Goal: Purchase product/service

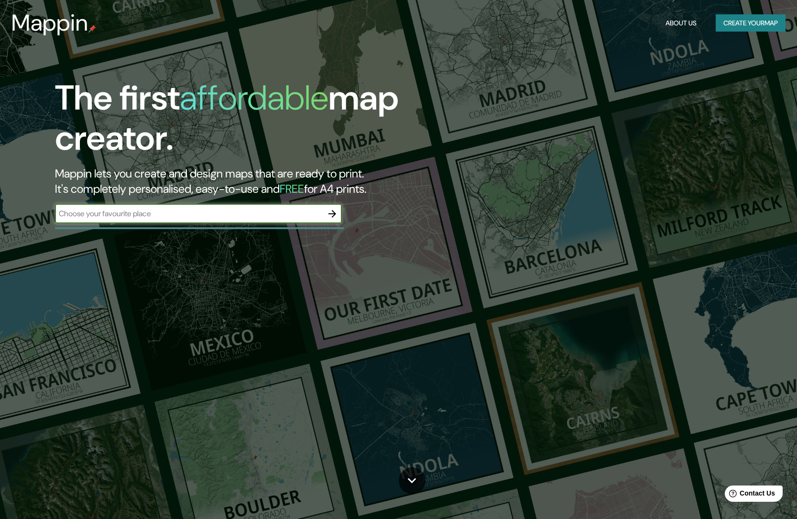
click at [212, 212] on input "text" at bounding box center [189, 213] width 268 height 11
type input "[GEOGRAPHIC_DATA]"
click at [341, 209] on div at bounding box center [332, 213] width 19 height 19
click at [336, 211] on icon "button" at bounding box center [331, 213] width 11 height 11
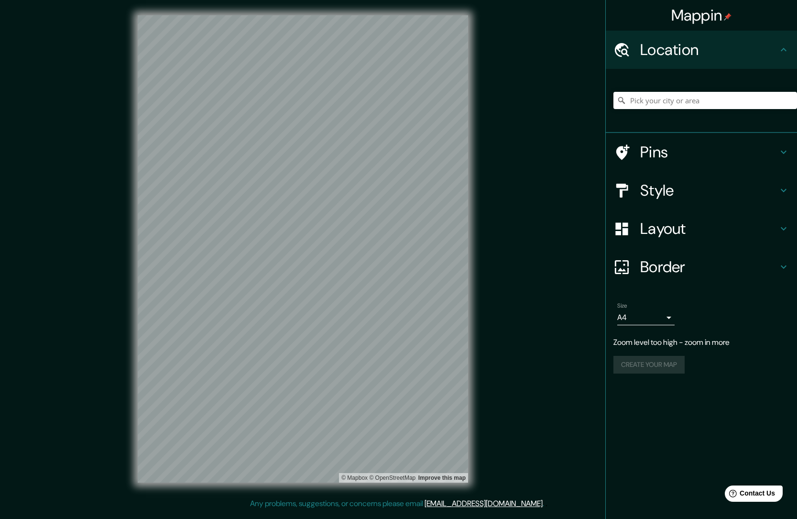
click at [775, 150] on h4 "Pins" at bounding box center [709, 151] width 138 height 19
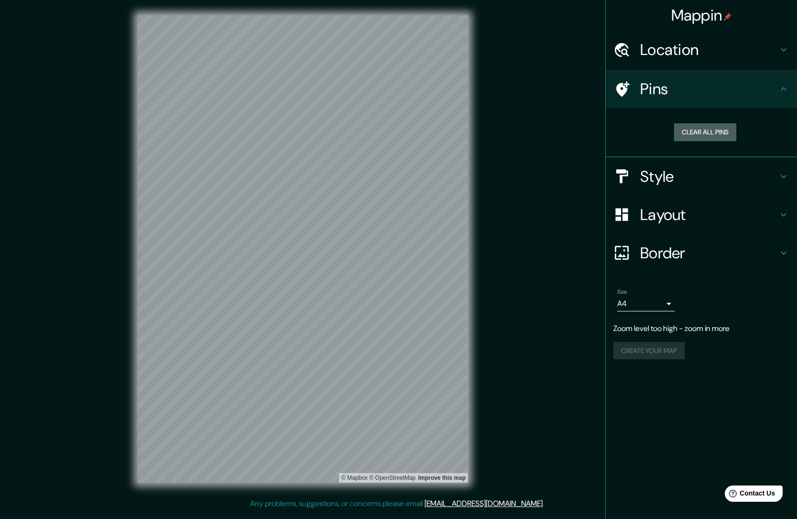
click at [702, 132] on button "Clear all pins" at bounding box center [705, 132] width 62 height 18
click at [726, 174] on h4 "Style" at bounding box center [709, 176] width 138 height 19
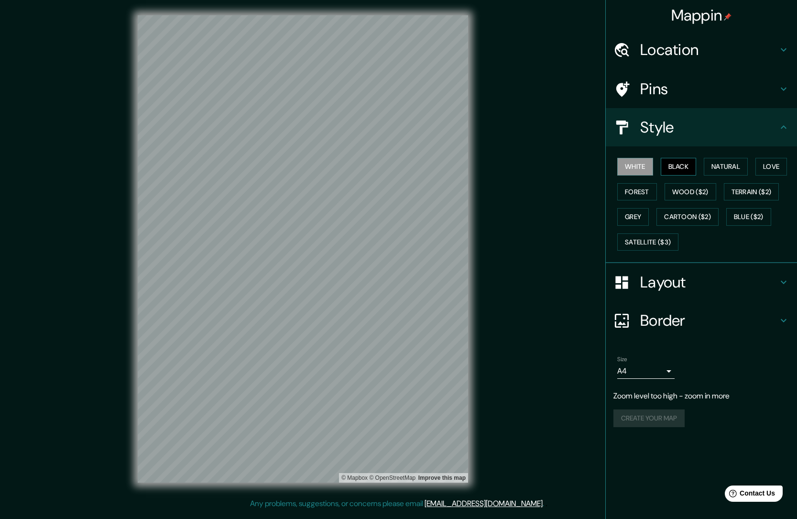
click at [689, 169] on button "Black" at bounding box center [679, 167] width 36 height 18
click at [718, 167] on button "Natural" at bounding box center [726, 167] width 44 height 18
click at [769, 166] on button "Love" at bounding box center [771, 167] width 32 height 18
click at [635, 187] on button "Forest" at bounding box center [637, 192] width 40 height 18
click at [685, 190] on button "Wood ($2)" at bounding box center [690, 192] width 52 height 18
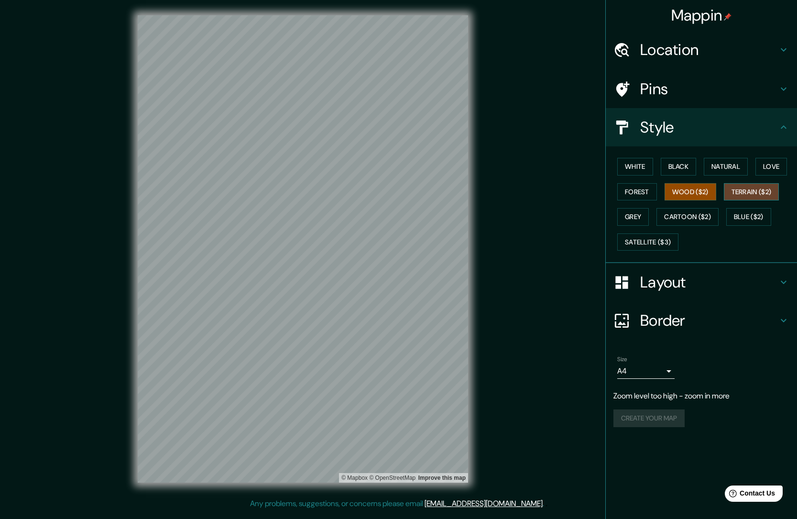
click at [742, 194] on button "Terrain ($2)" at bounding box center [751, 192] width 55 height 18
click at [632, 216] on button "Grey" at bounding box center [633, 217] width 32 height 18
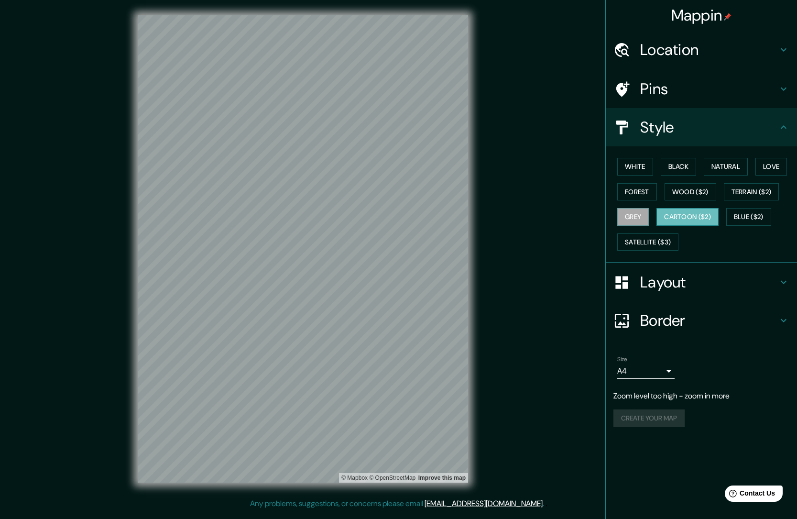
click at [682, 216] on button "Cartoon ($2)" at bounding box center [687, 217] width 62 height 18
click at [755, 218] on button "Blue ($2)" at bounding box center [748, 217] width 45 height 18
click at [647, 241] on button "Satellite ($3)" at bounding box center [647, 242] width 61 height 18
click at [633, 216] on button "Grey" at bounding box center [633, 217] width 32 height 18
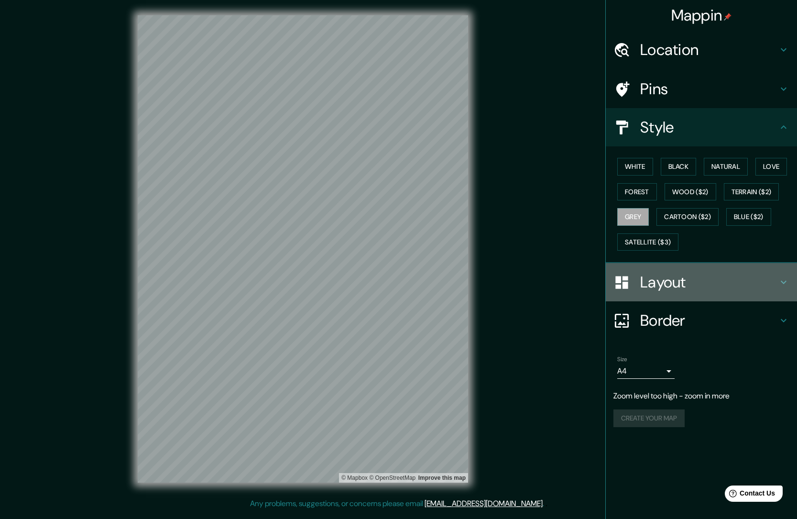
click at [782, 278] on icon at bounding box center [783, 281] width 11 height 11
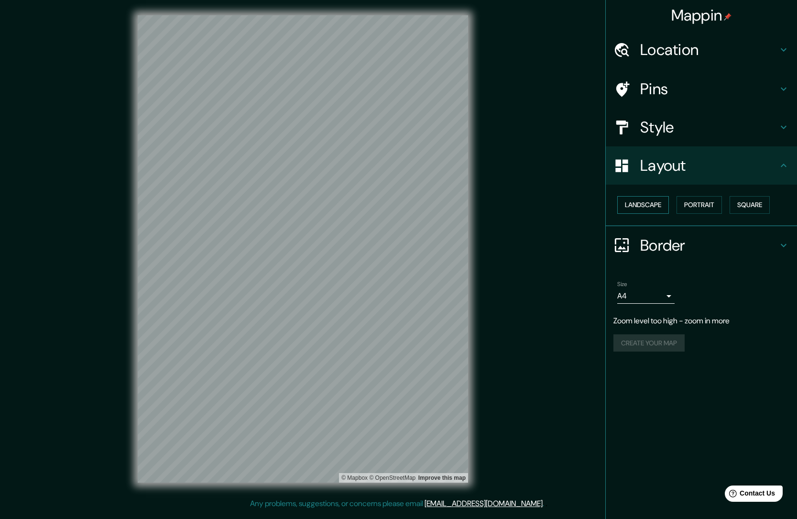
drag, startPoint x: 639, startPoint y: 205, endPoint x: 662, endPoint y: 206, distance: 22.5
click at [640, 205] on button "Landscape" at bounding box center [643, 205] width 52 height 18
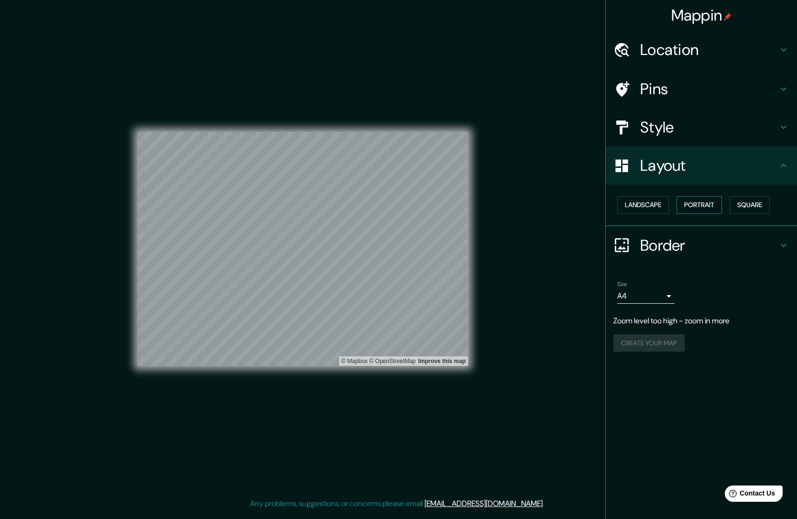
click at [710, 206] on button "Portrait" at bounding box center [698, 205] width 45 height 18
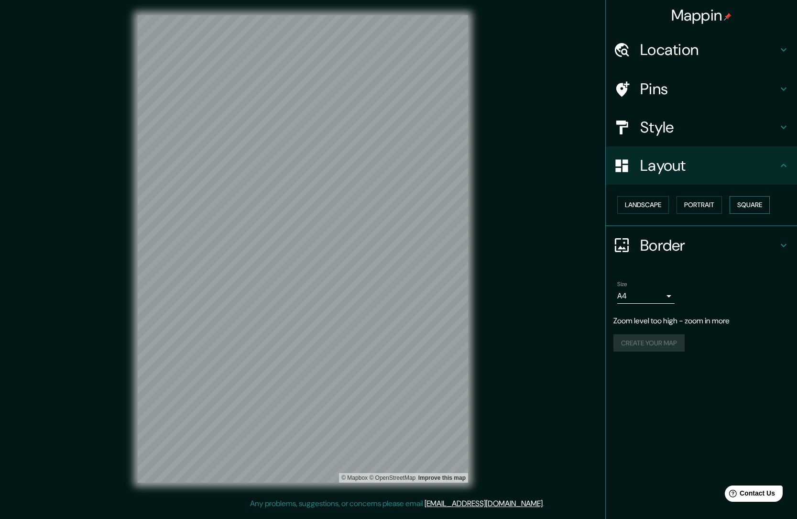
click at [746, 204] on button "Square" at bounding box center [749, 205] width 40 height 18
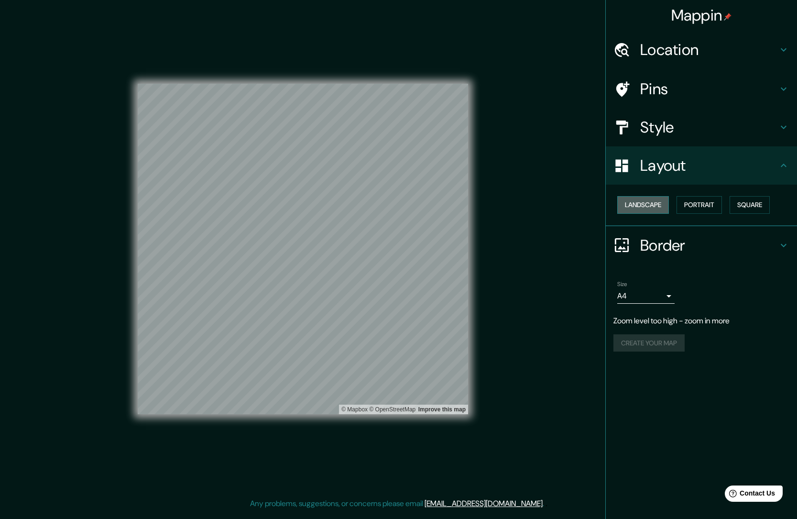
click at [657, 202] on button "Landscape" at bounding box center [643, 205] width 52 height 18
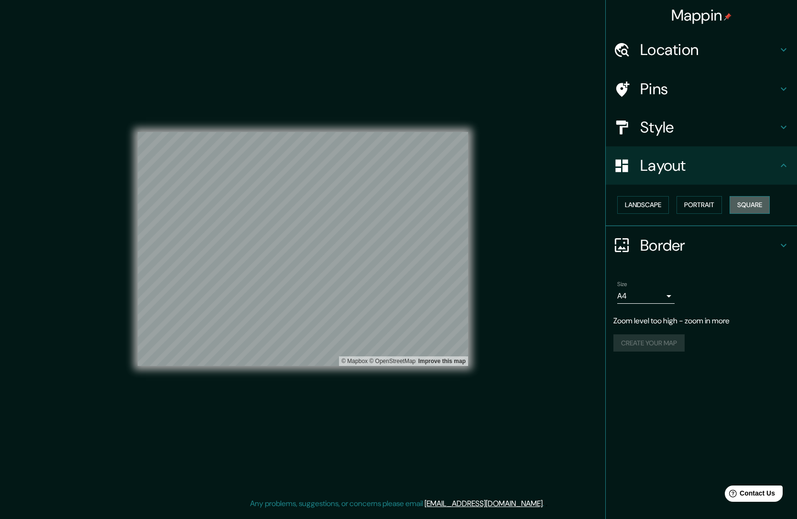
click at [758, 204] on button "Square" at bounding box center [749, 205] width 40 height 18
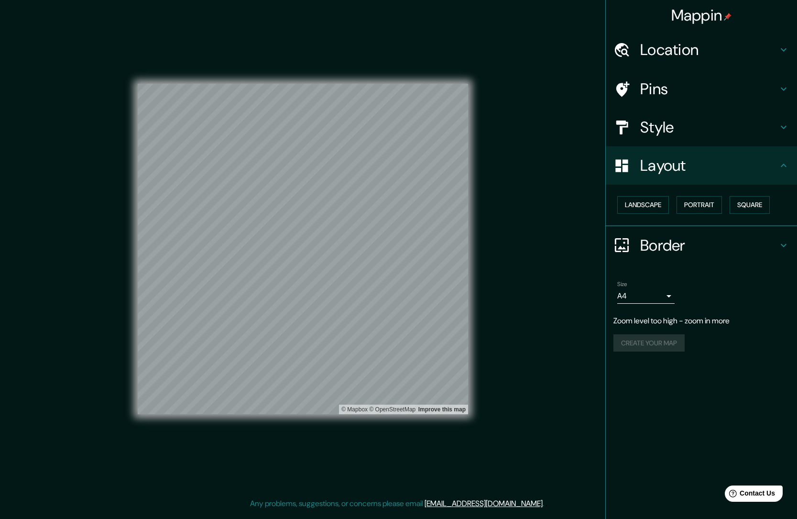
click at [724, 239] on h4 "Border" at bounding box center [709, 245] width 138 height 19
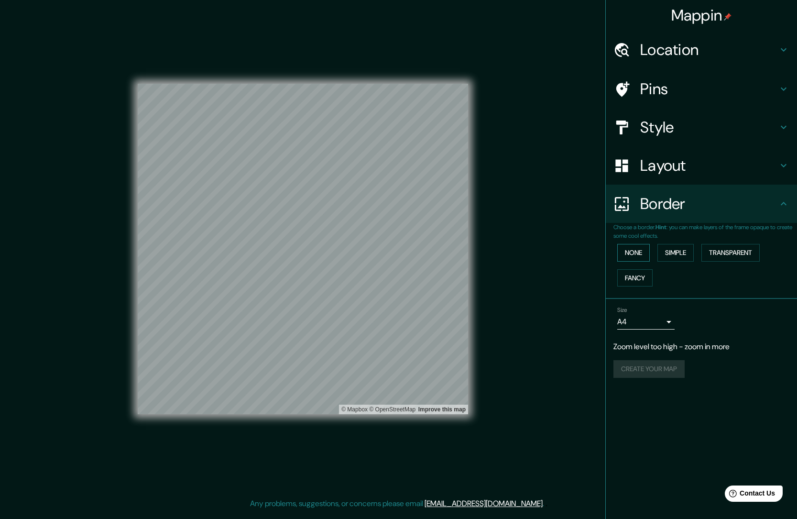
click at [629, 253] on button "None" at bounding box center [633, 253] width 33 height 18
click at [667, 251] on button "Simple" at bounding box center [675, 253] width 36 height 18
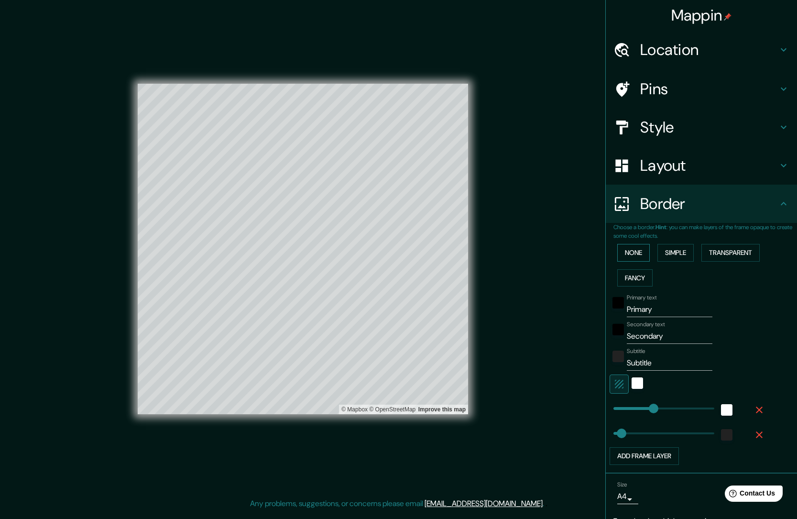
click at [640, 251] on button "None" at bounding box center [633, 253] width 33 height 18
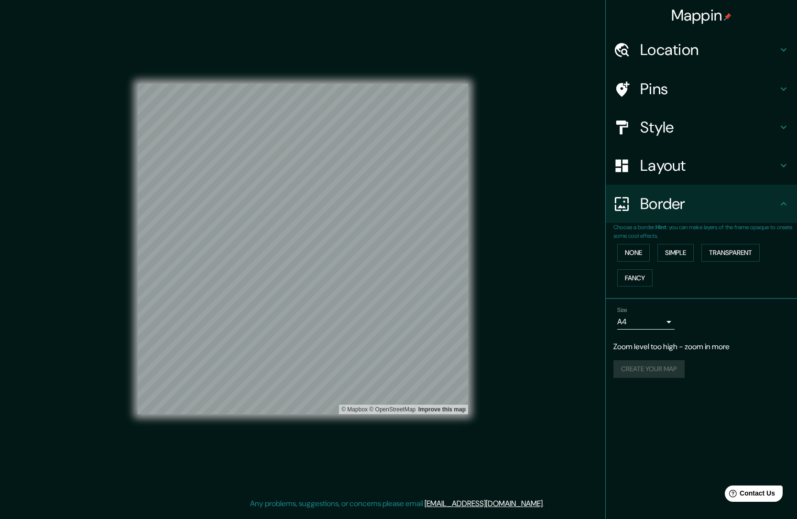
click at [684, 161] on h4 "Layout" at bounding box center [709, 165] width 138 height 19
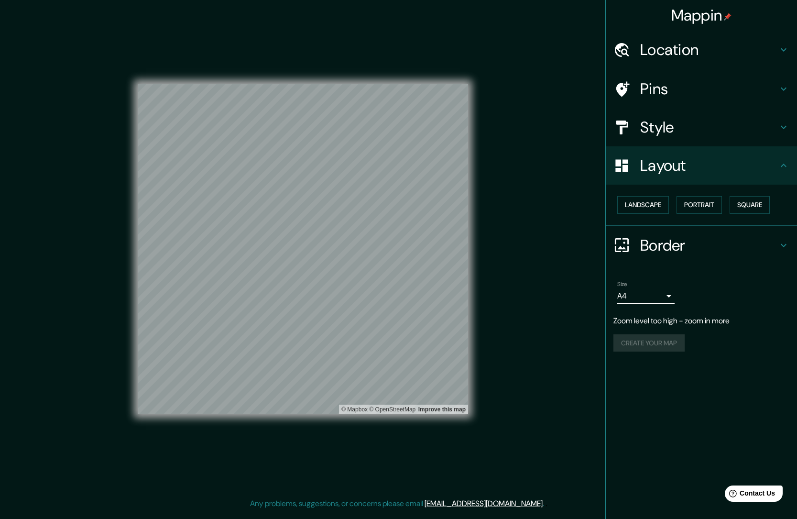
click at [690, 137] on div "Style" at bounding box center [701, 127] width 191 height 38
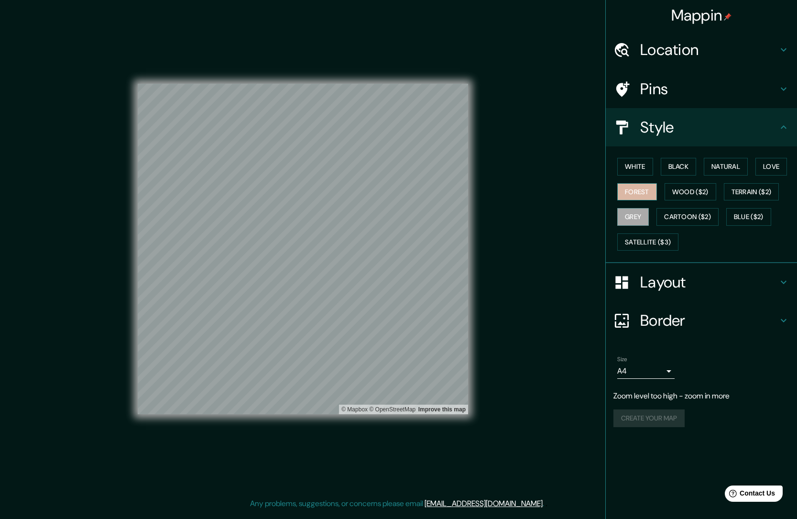
click at [644, 189] on button "Forest" at bounding box center [637, 192] width 40 height 18
click at [642, 167] on button "White" at bounding box center [635, 167] width 36 height 18
click at [685, 167] on button "Black" at bounding box center [679, 167] width 36 height 18
click at [718, 167] on button "Natural" at bounding box center [726, 167] width 44 height 18
click at [642, 218] on button "Grey" at bounding box center [633, 217] width 32 height 18
